Goal: Ask a question

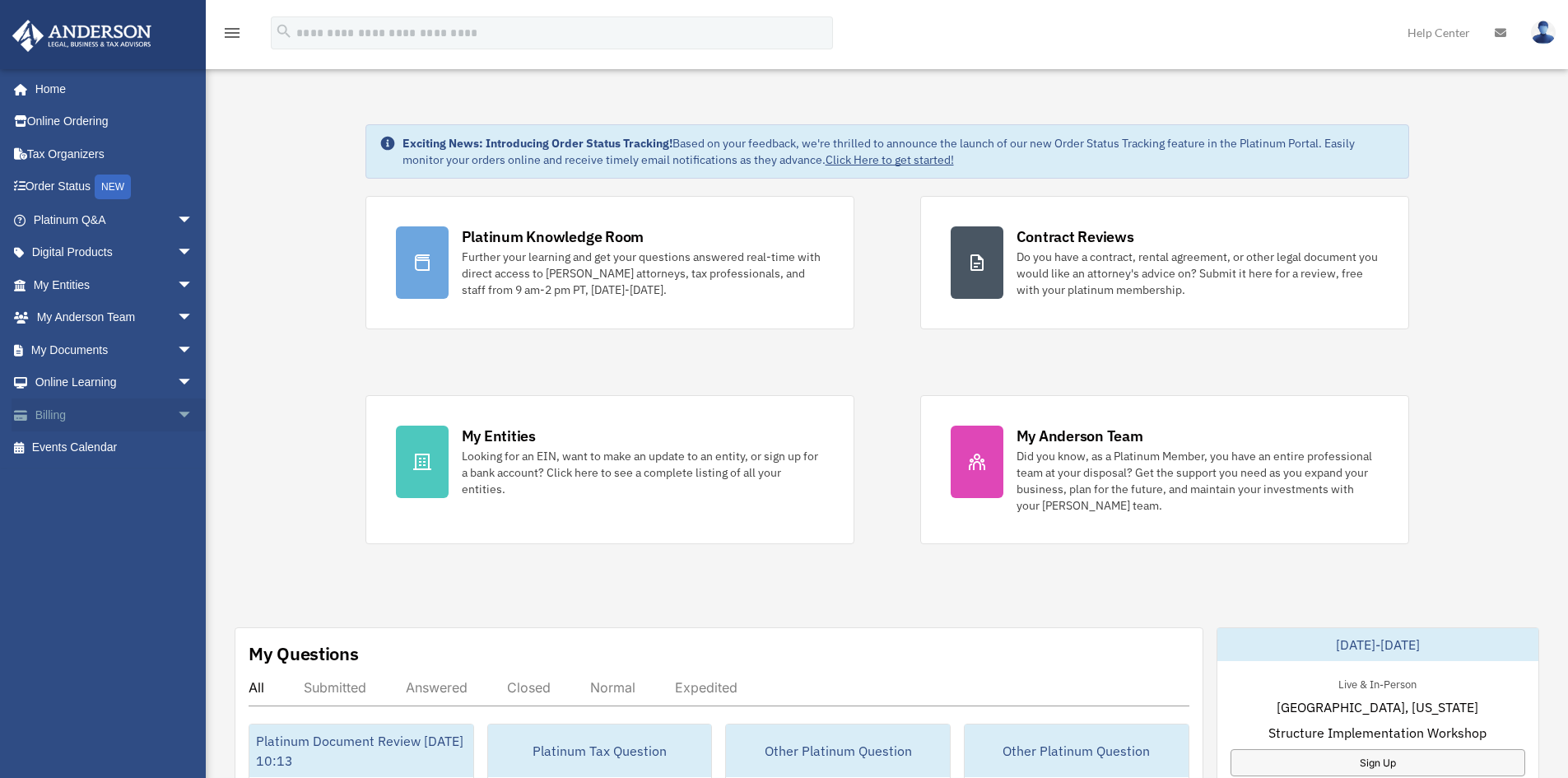
click at [76, 401] on link "Billing arrow_drop_down" at bounding box center [114, 414] width 206 height 33
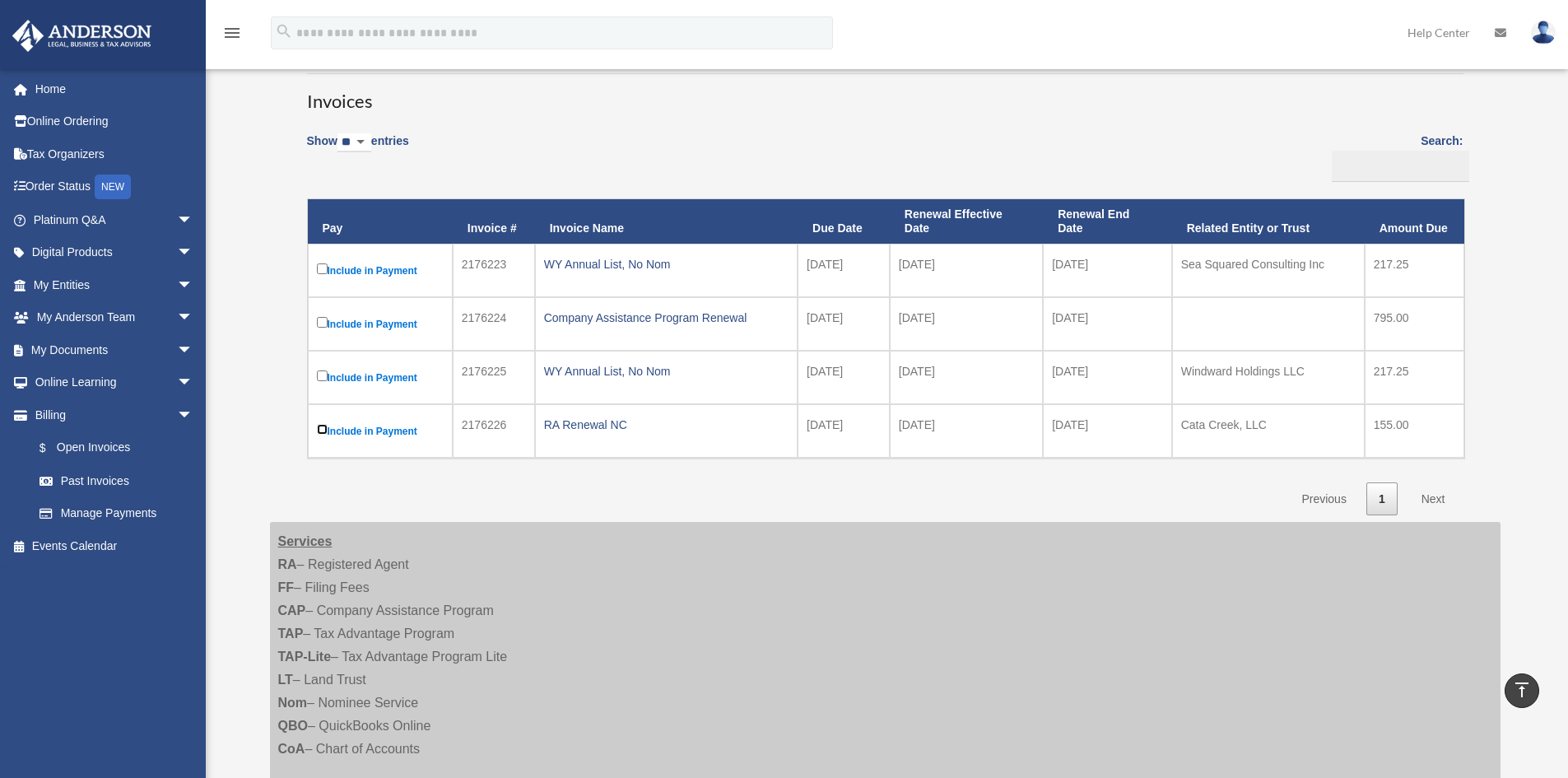
scroll to position [106, 0]
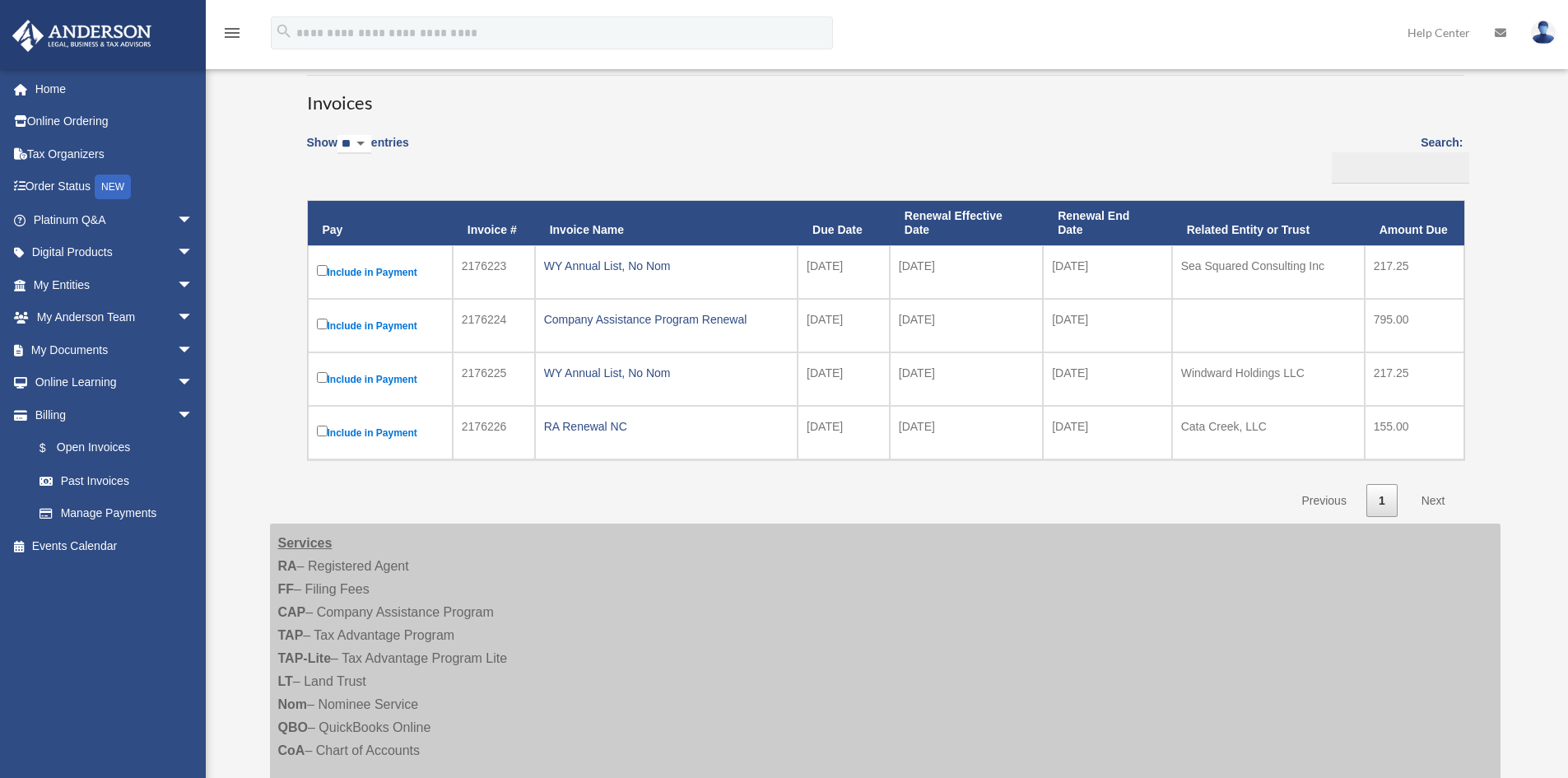
click at [1430, 498] on link "Next" at bounding box center [1434, 500] width 48 height 34
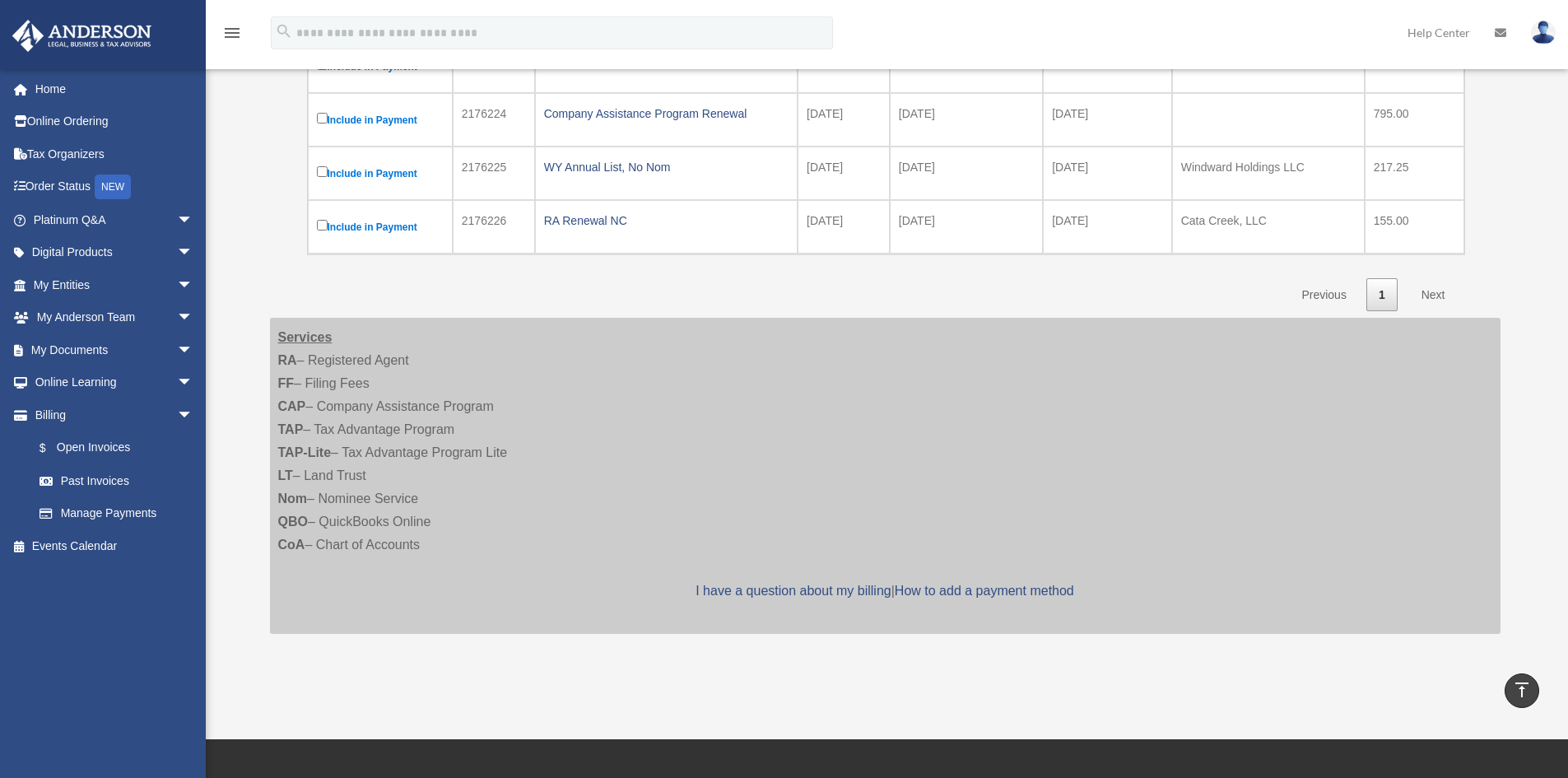
scroll to position [0, 0]
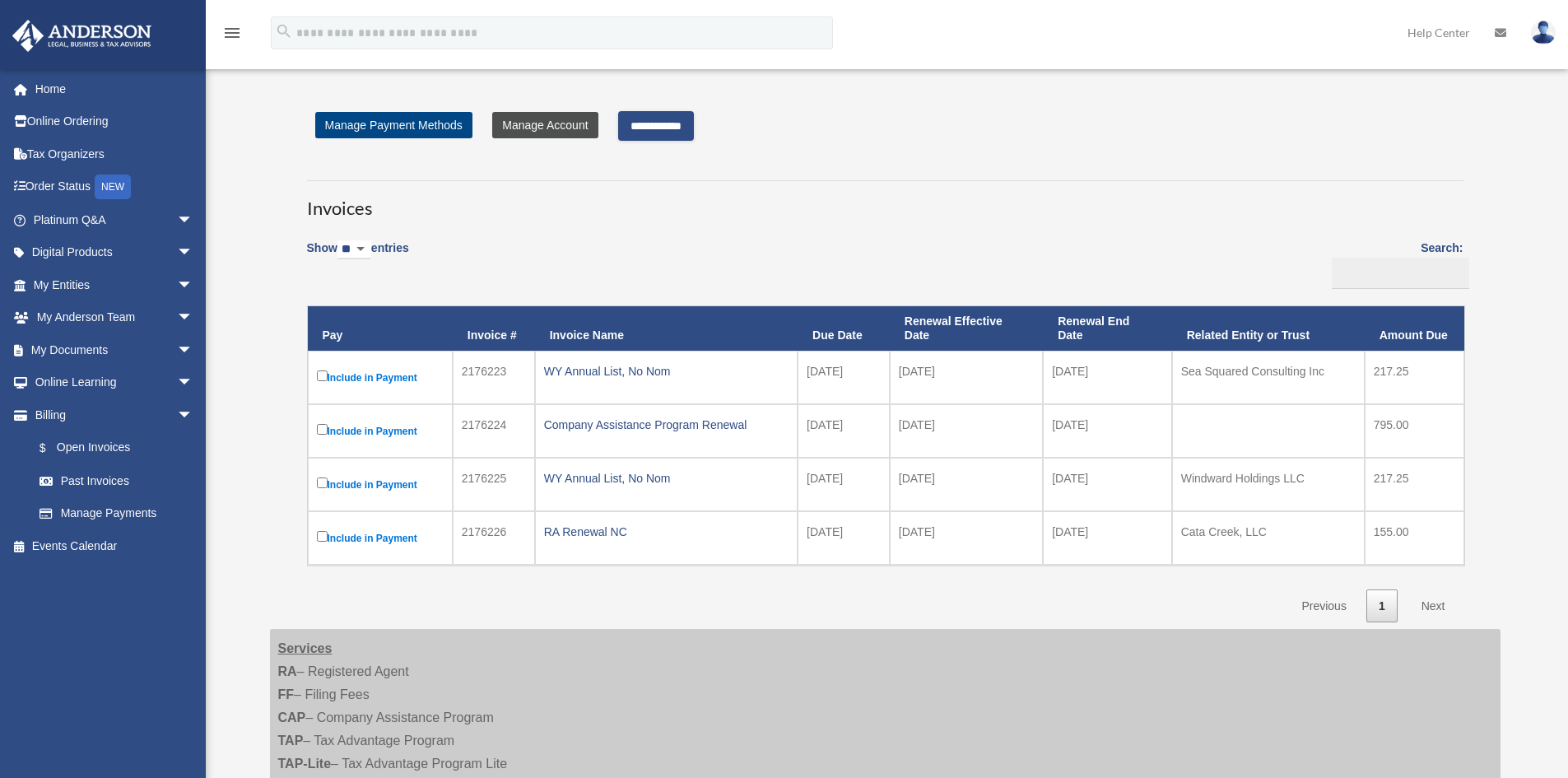
click at [572, 126] on link "Manage Account" at bounding box center [544, 125] width 106 height 27
click at [528, 126] on link "Manage Account" at bounding box center [544, 125] width 106 height 27
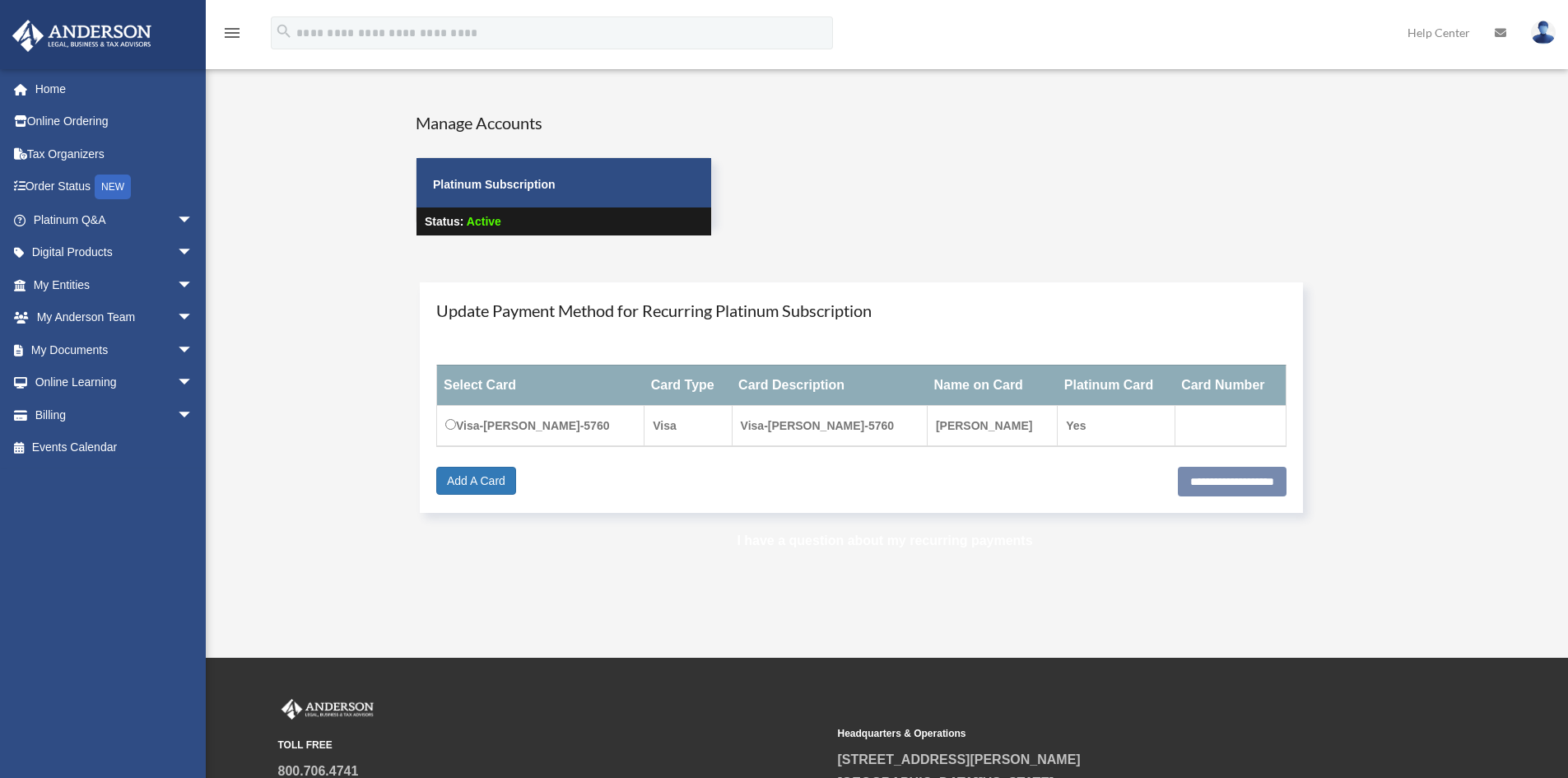
click at [850, 538] on link "I have a question about my recurring payments" at bounding box center [885, 540] width 296 height 14
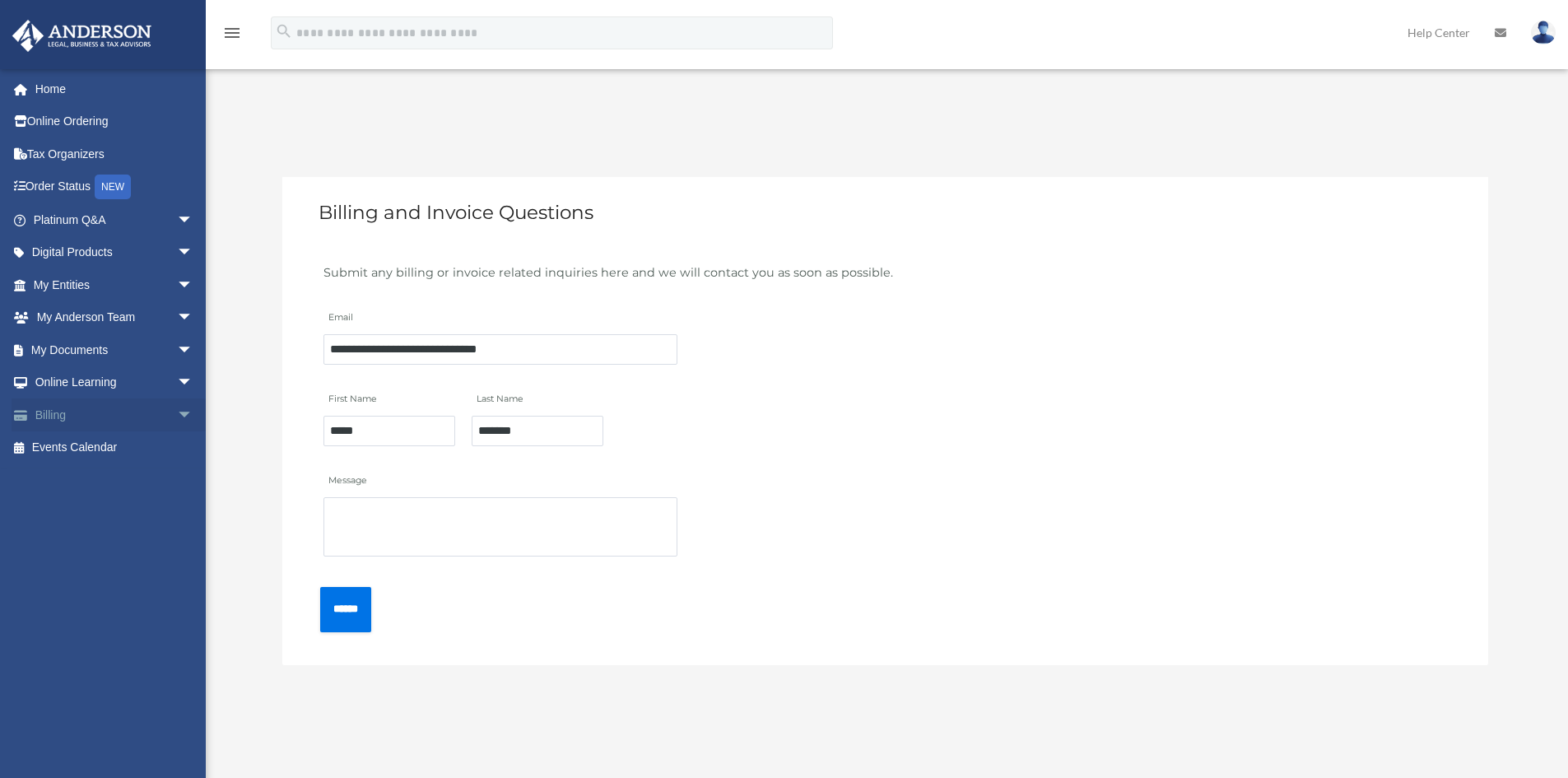
click at [72, 408] on link "Billing arrow_drop_down" at bounding box center [114, 414] width 206 height 33
